Goal: Task Accomplishment & Management: Use online tool/utility

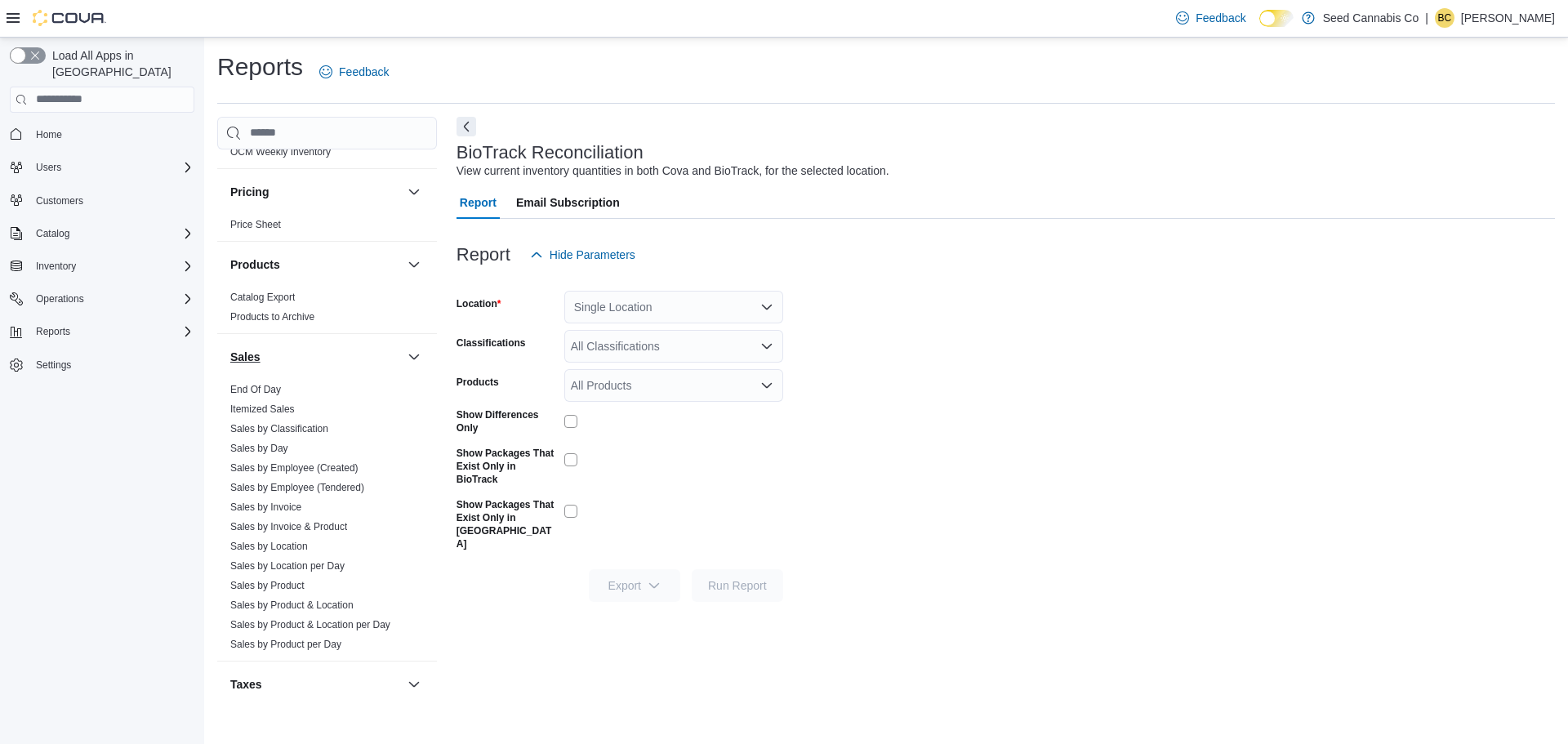
scroll to position [1089, 0]
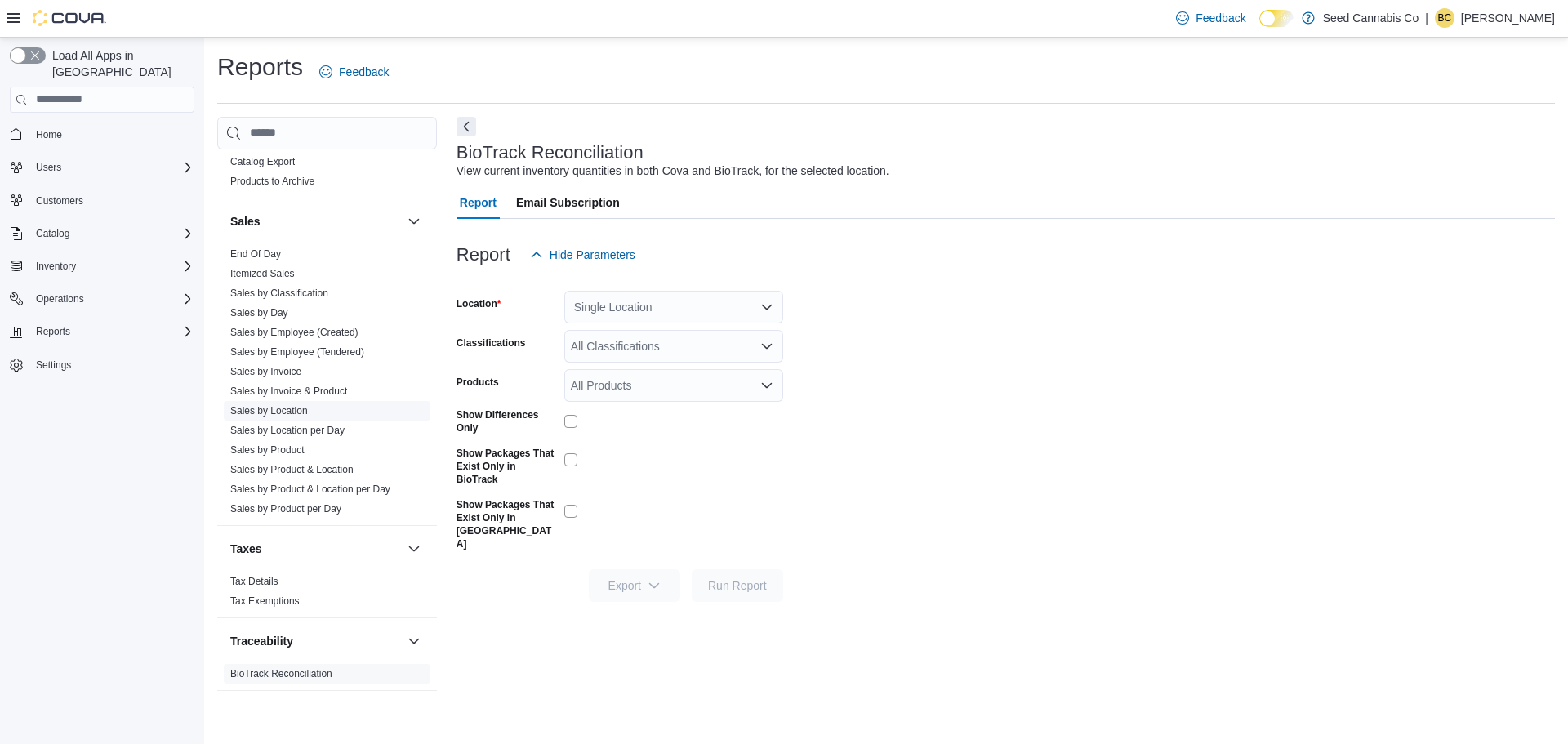
click at [277, 407] on link "Sales by Location" at bounding box center [269, 411] width 78 height 11
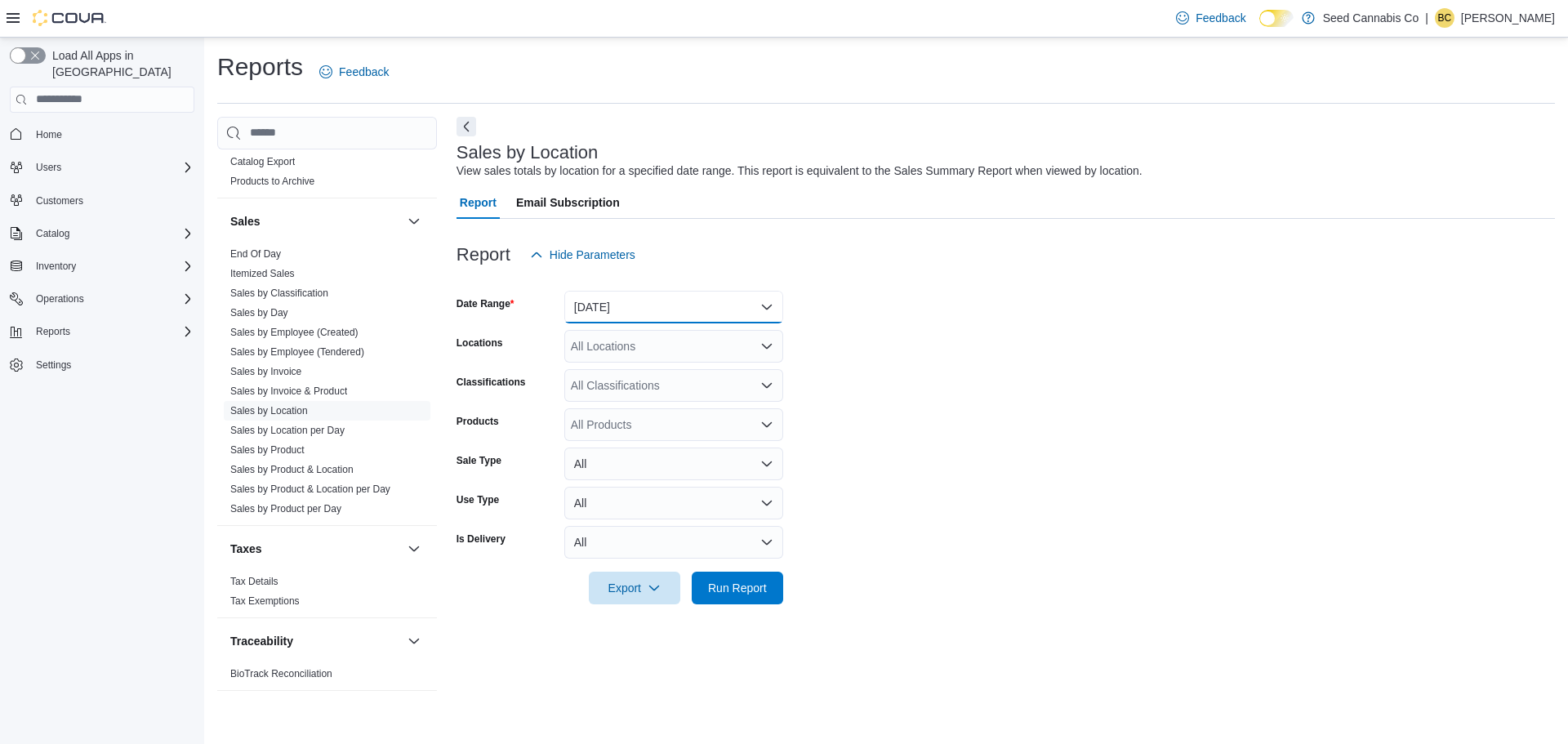
click at [636, 310] on button "Yesterday" at bounding box center [673, 307] width 219 height 33
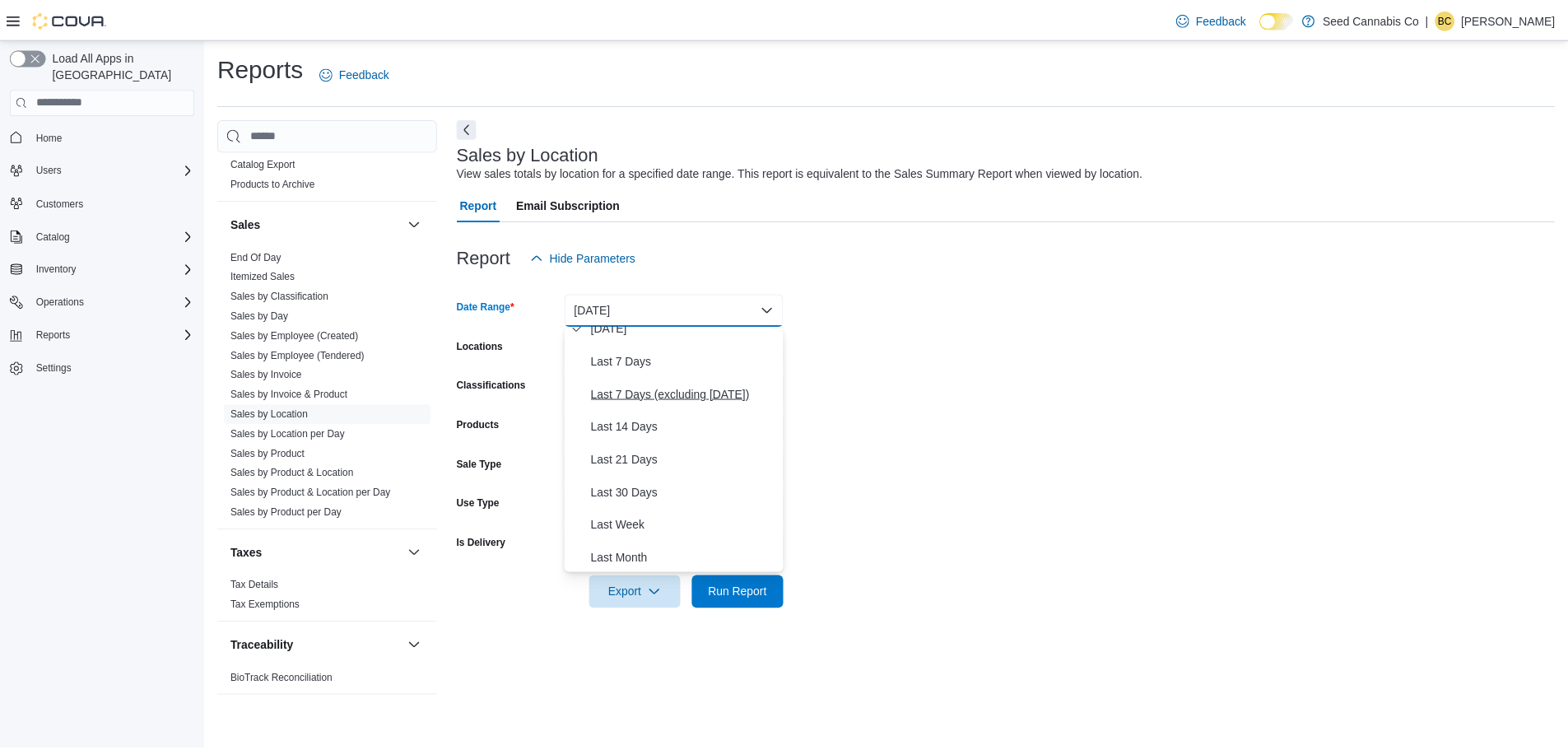
scroll to position [247, 0]
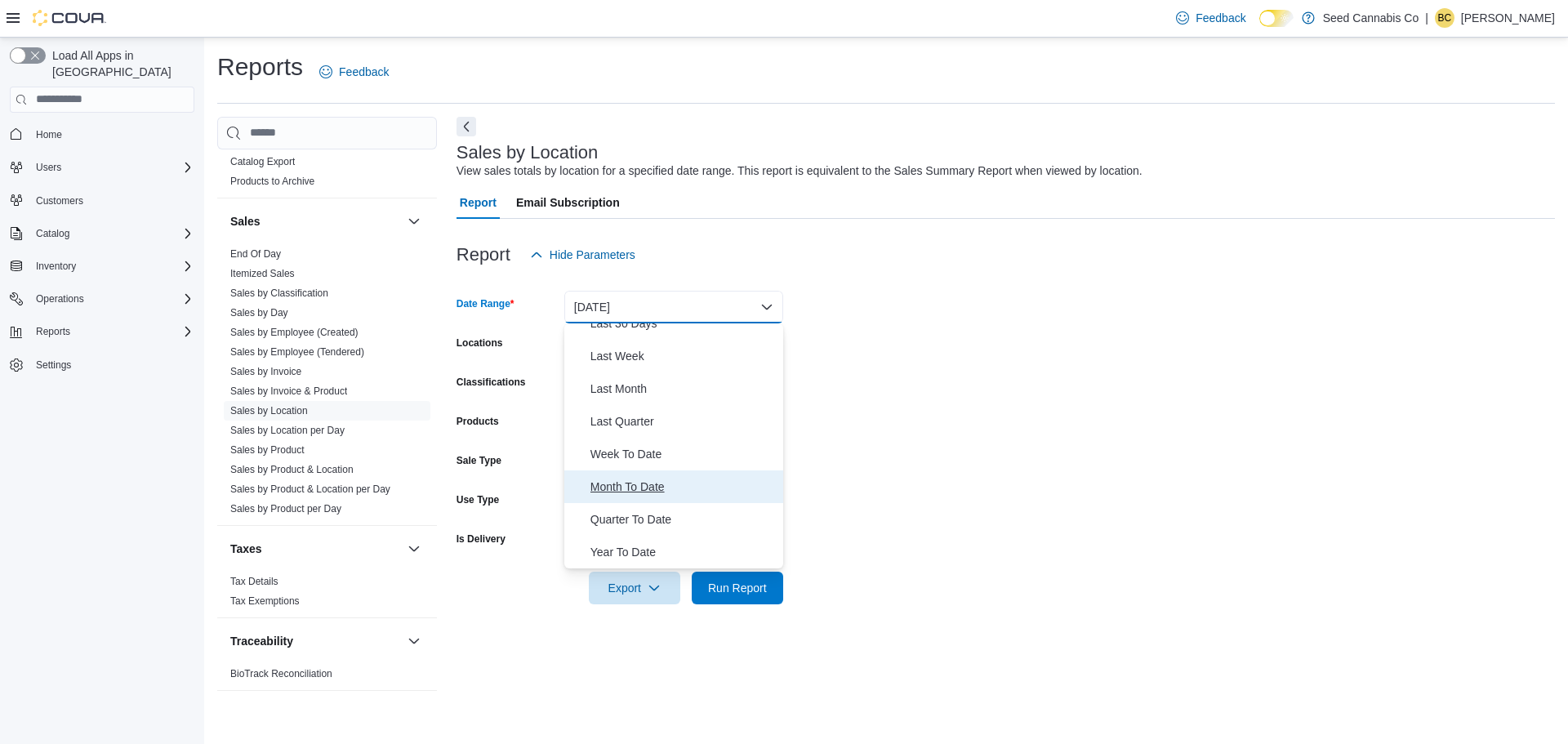
click at [641, 488] on span "Month To Date" at bounding box center [683, 487] width 186 height 20
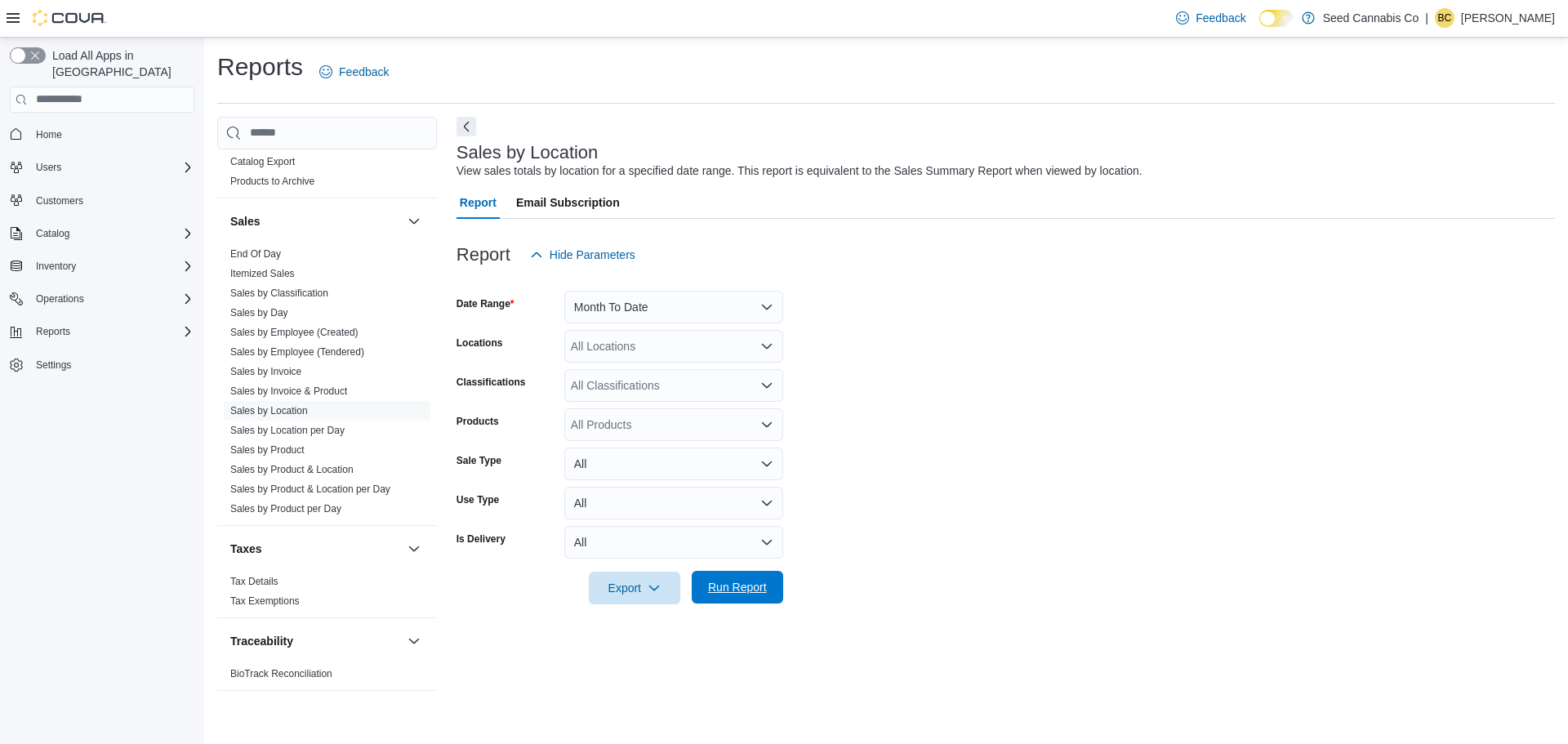
click at [737, 594] on span "Run Report" at bounding box center [737, 587] width 59 height 16
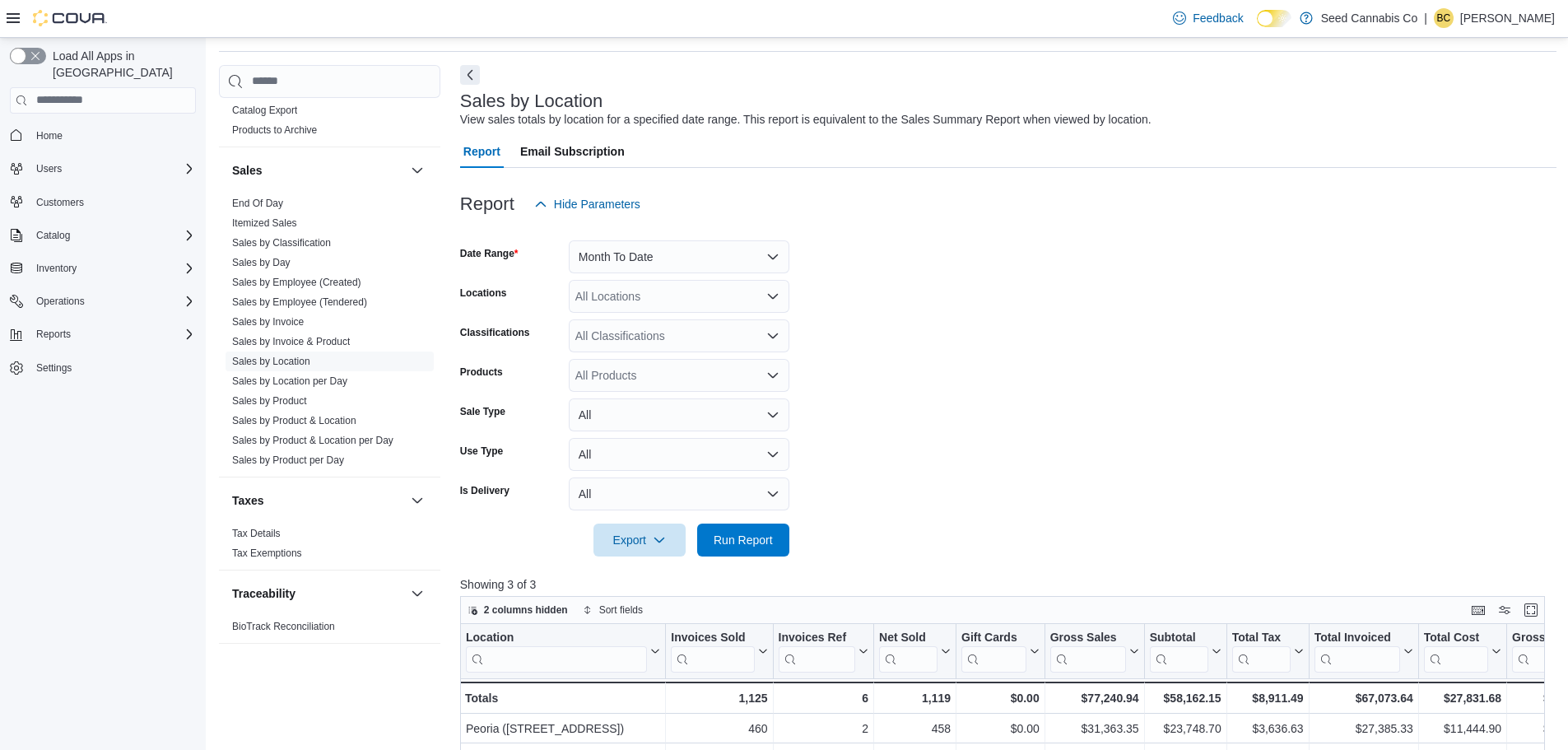
scroll to position [82, 0]
